Goal: Task Accomplishment & Management: Manage account settings

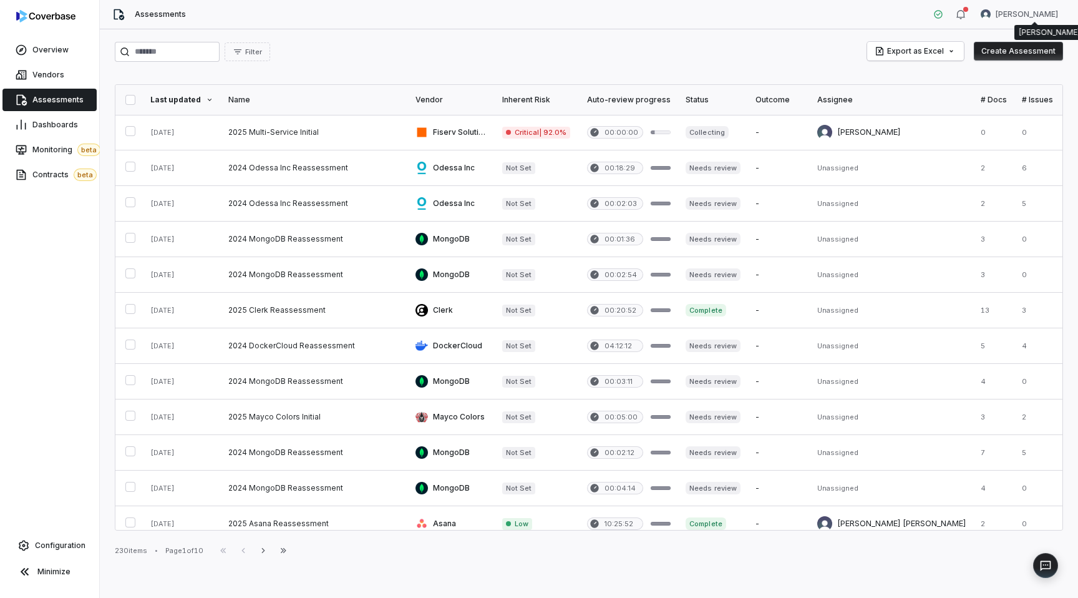
click at [1046, 13] on html "Overview Vendors Assessments Dashboards Monitoring beta Contracts beta Configur…" at bounding box center [539, 299] width 1078 height 598
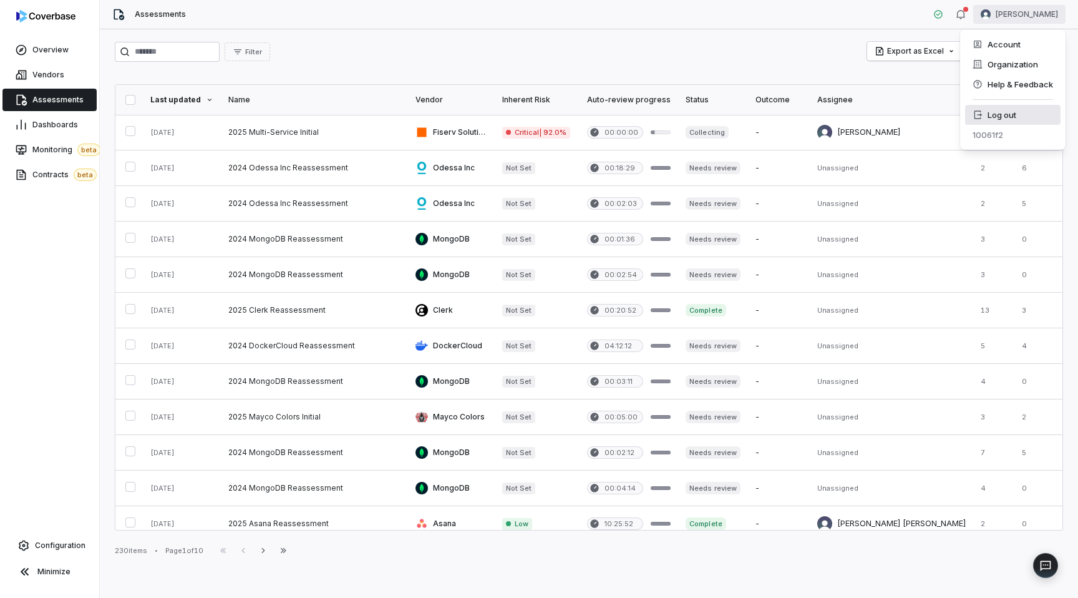
click at [1004, 114] on div "Log out" at bounding box center [1012, 115] width 95 height 20
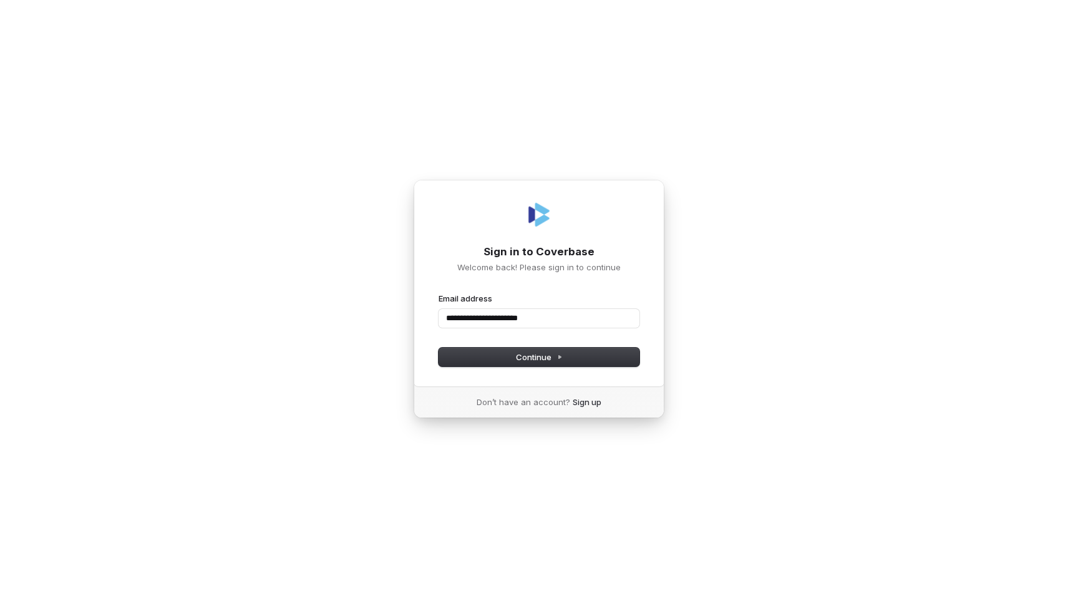
type input "**********"
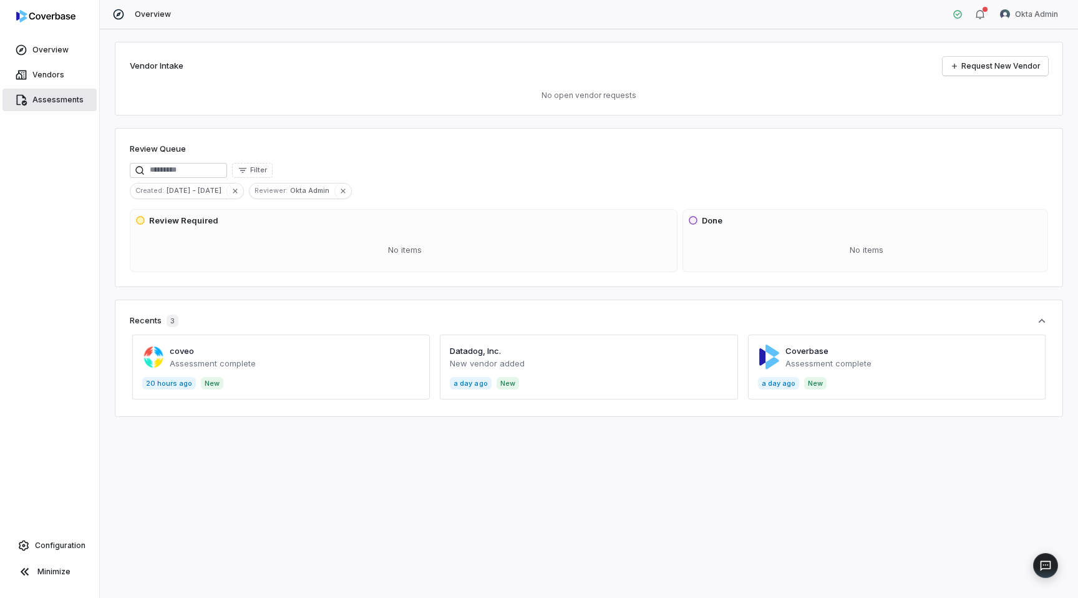
click at [44, 101] on span "Assessments" at bounding box center [57, 100] width 51 height 10
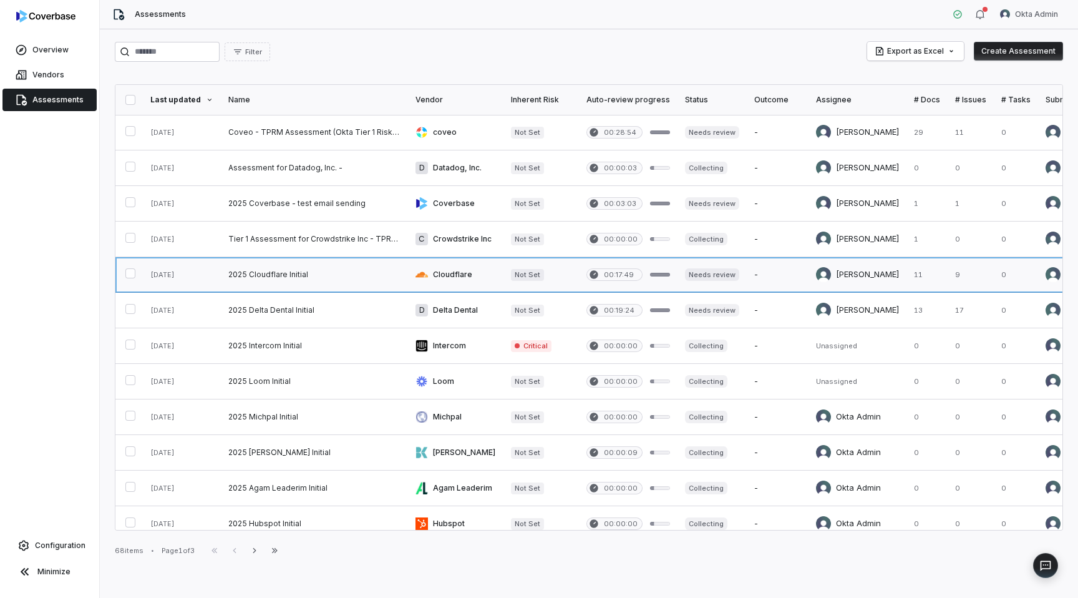
click at [349, 274] on link at bounding box center [314, 274] width 187 height 35
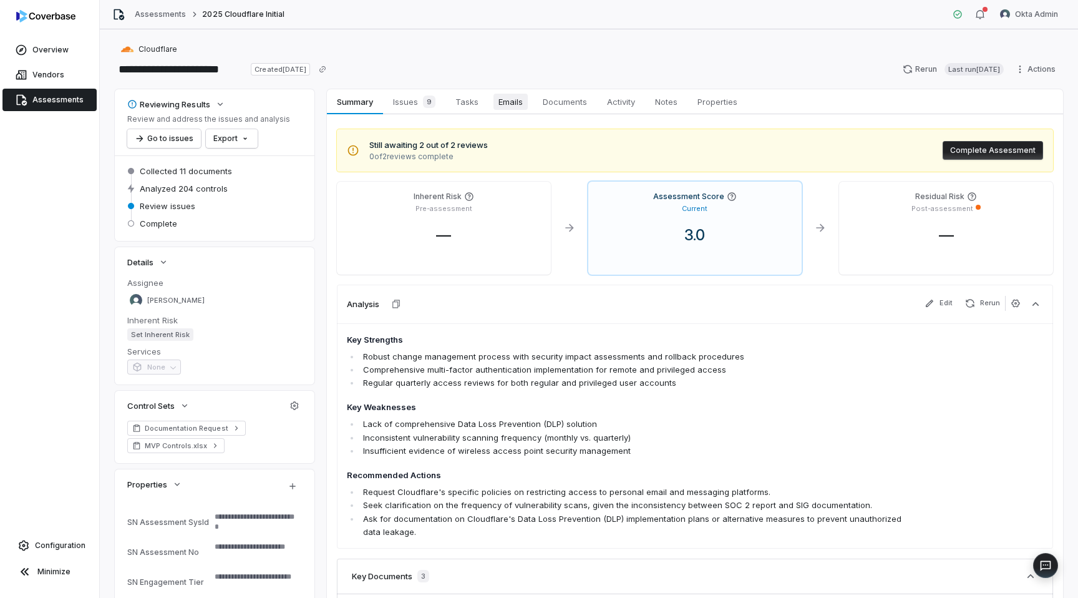
click at [521, 100] on span "Emails" at bounding box center [510, 102] width 34 height 16
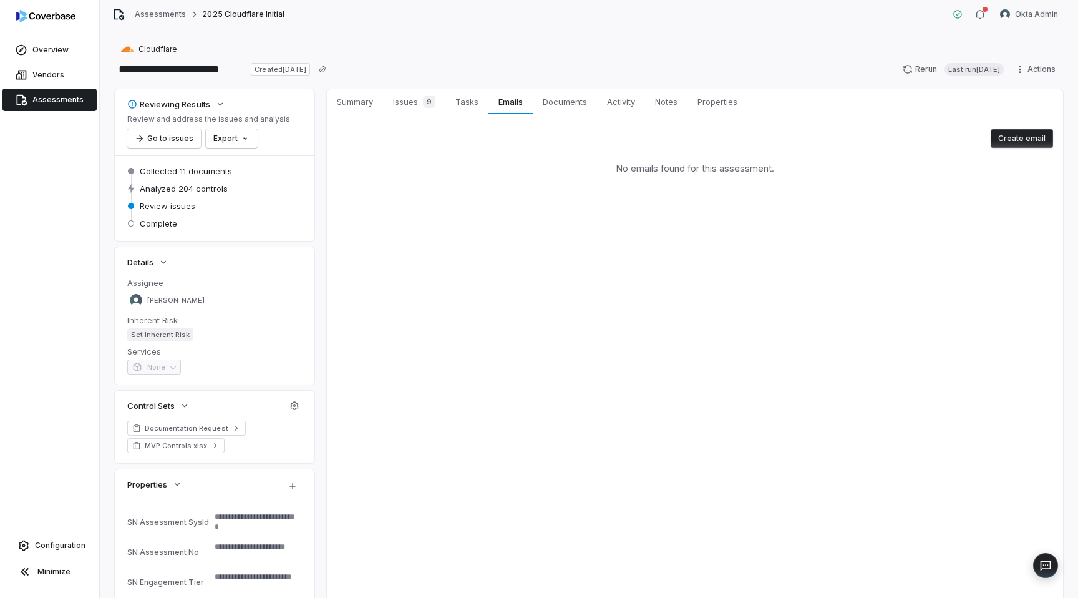
type textarea "*"
